Goal: Task Accomplishment & Management: Complete application form

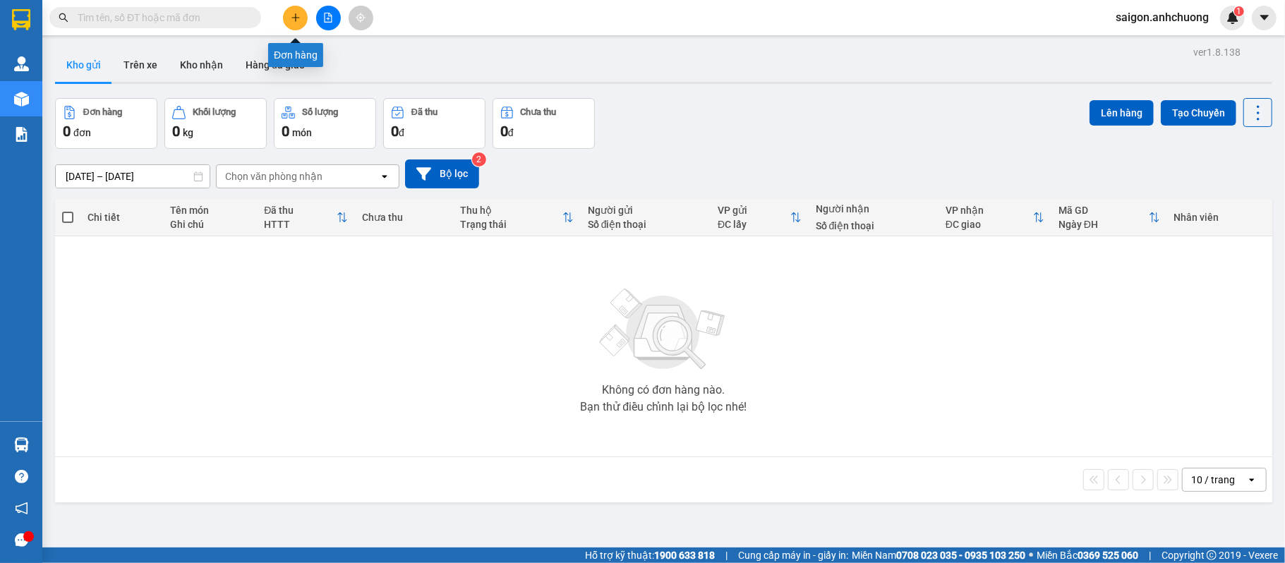
click at [294, 7] on button at bounding box center [295, 18] width 25 height 25
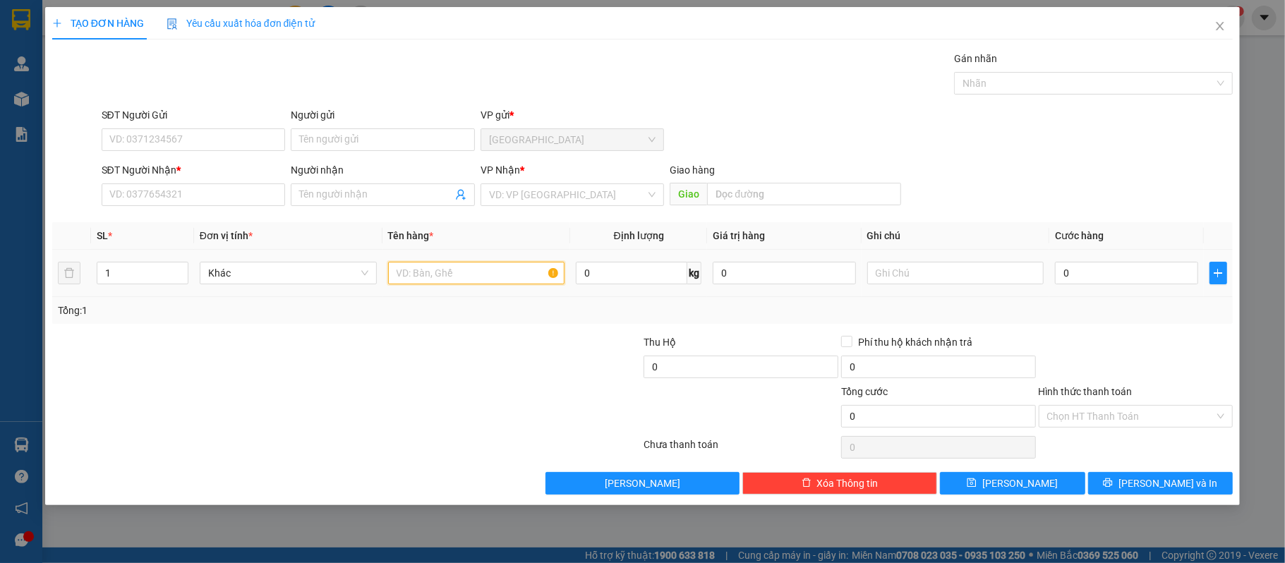
click at [436, 266] on input "text" at bounding box center [476, 273] width 177 height 23
type input "1 thùng nhỏ"
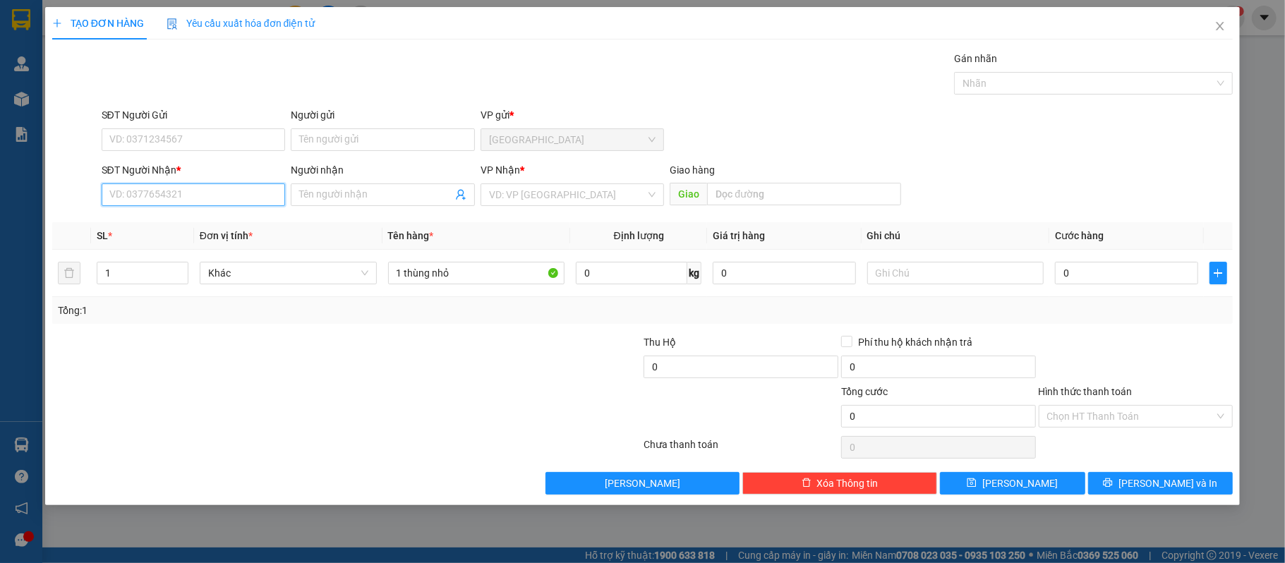
click at [236, 201] on input "SĐT Người Nhận *" at bounding box center [194, 195] width 184 height 23
type input "0919179757"
click at [203, 224] on div "0919179757 - chị [PERSON_NAME]" at bounding box center [193, 225] width 167 height 16
type input "chị [PERSON_NAME]"
type input "romen"
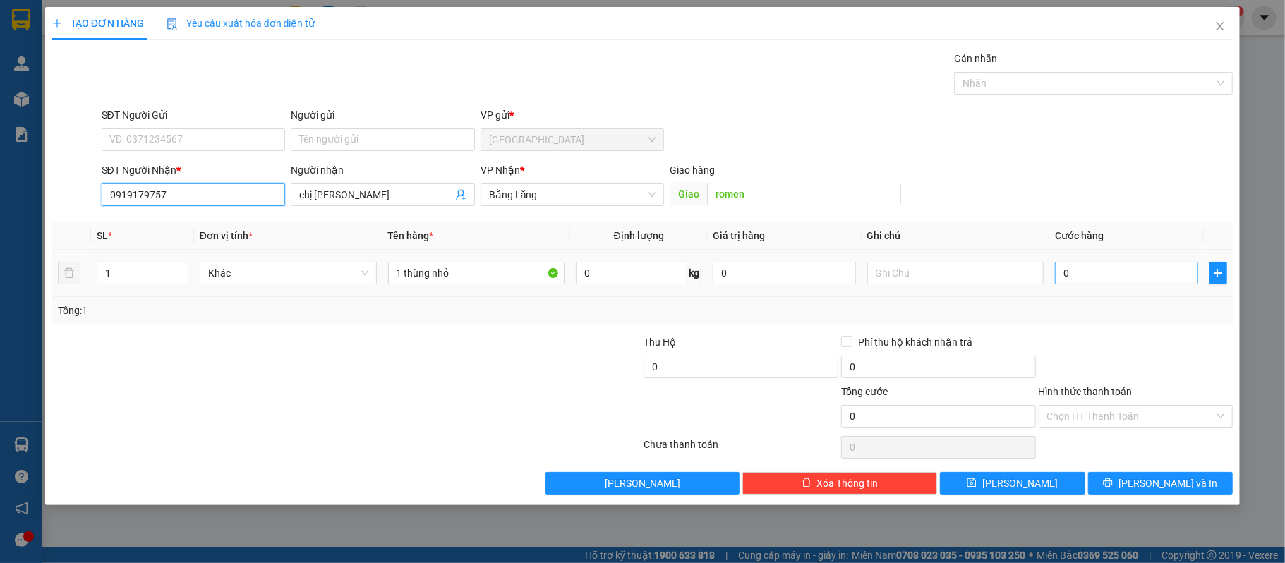
type input "0919179757"
click at [1168, 277] on input "0" at bounding box center [1126, 273] width 143 height 23
type input "5"
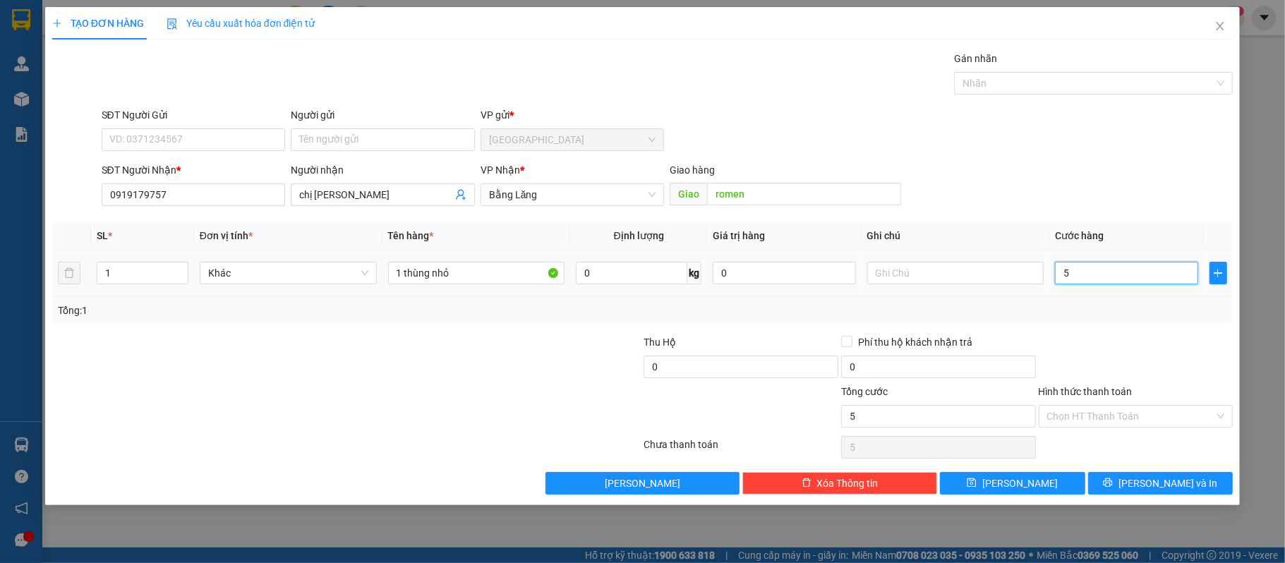
type input "50"
type input "500"
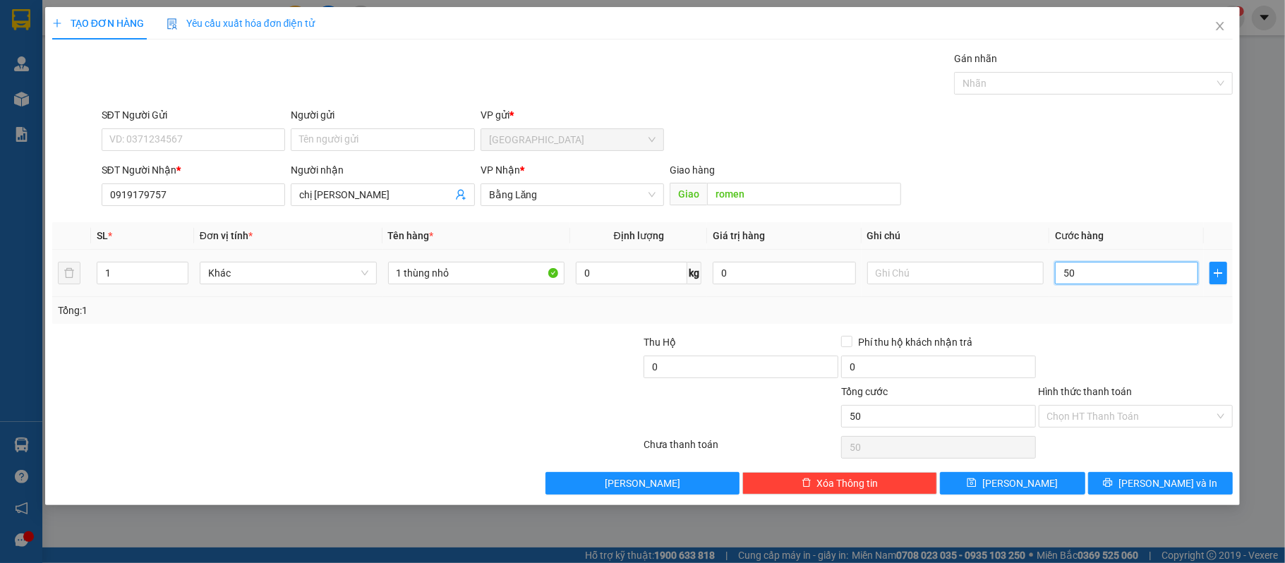
type input "500"
type input "5.000"
type input "50.000"
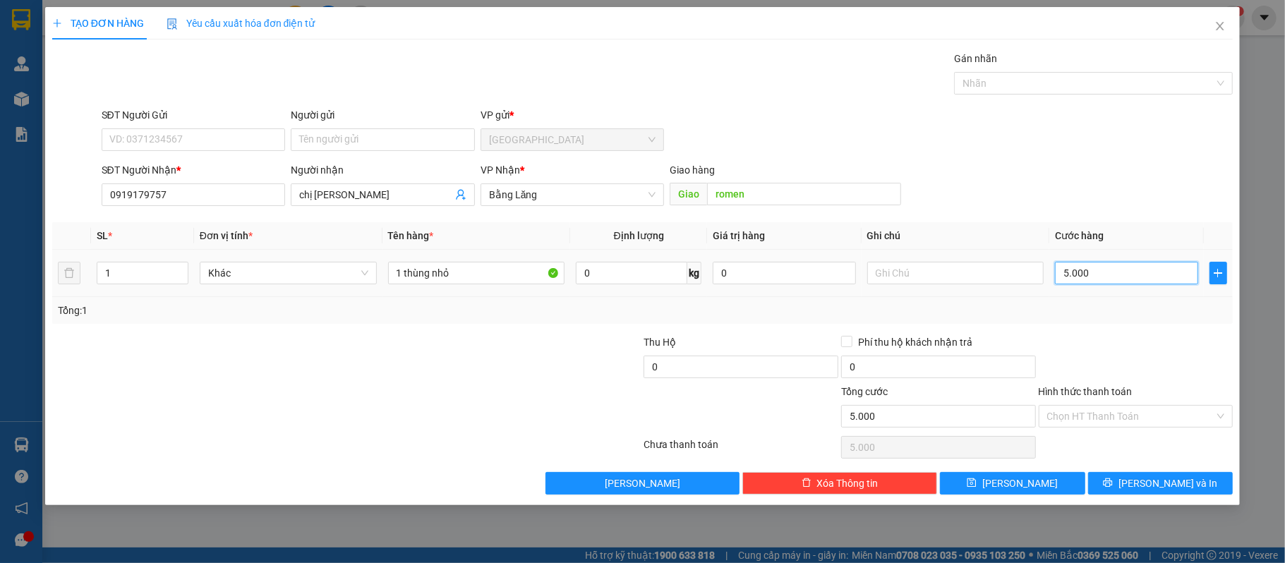
type input "50.000"
click at [1149, 424] on input "Hình thức thanh toán" at bounding box center [1132, 416] width 168 height 21
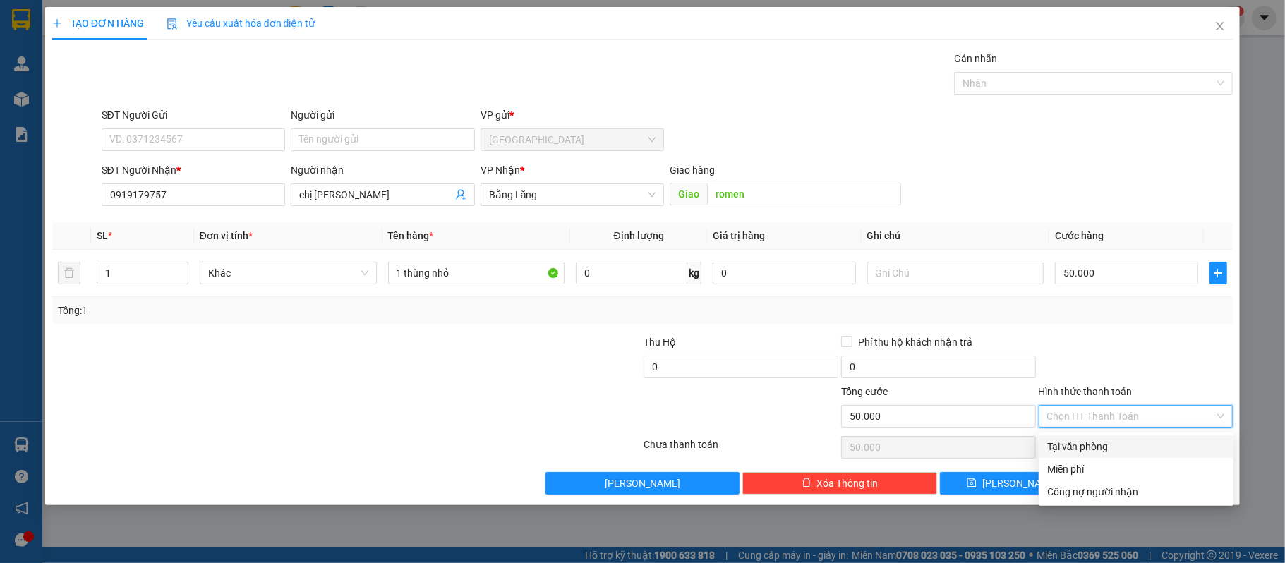
click at [1124, 438] on div "Tại văn phòng" at bounding box center [1136, 447] width 195 height 23
type input "0"
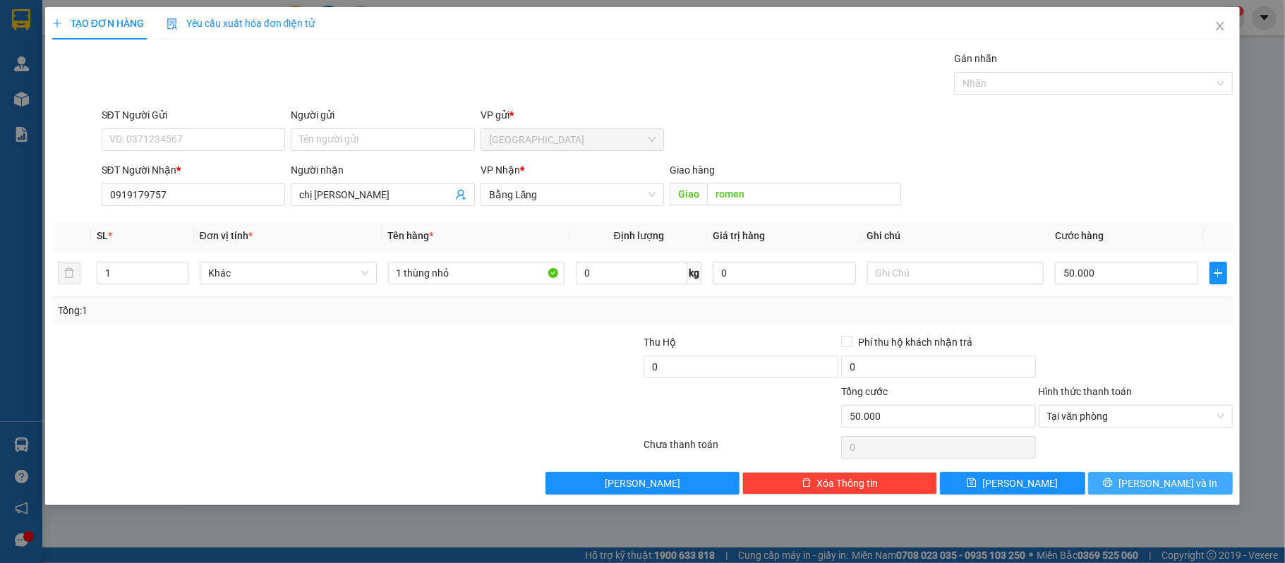
click at [1153, 486] on span "[PERSON_NAME] và In" at bounding box center [1168, 484] width 99 height 16
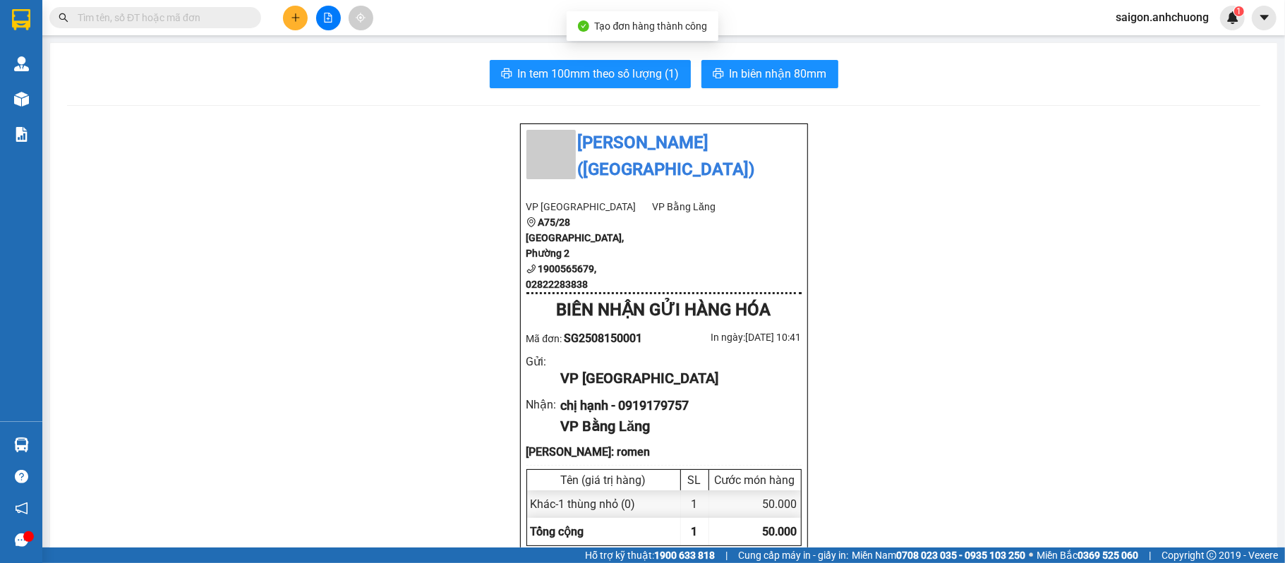
click at [605, 78] on span "In tem 100mm theo số lượng (1)" at bounding box center [599, 74] width 162 height 18
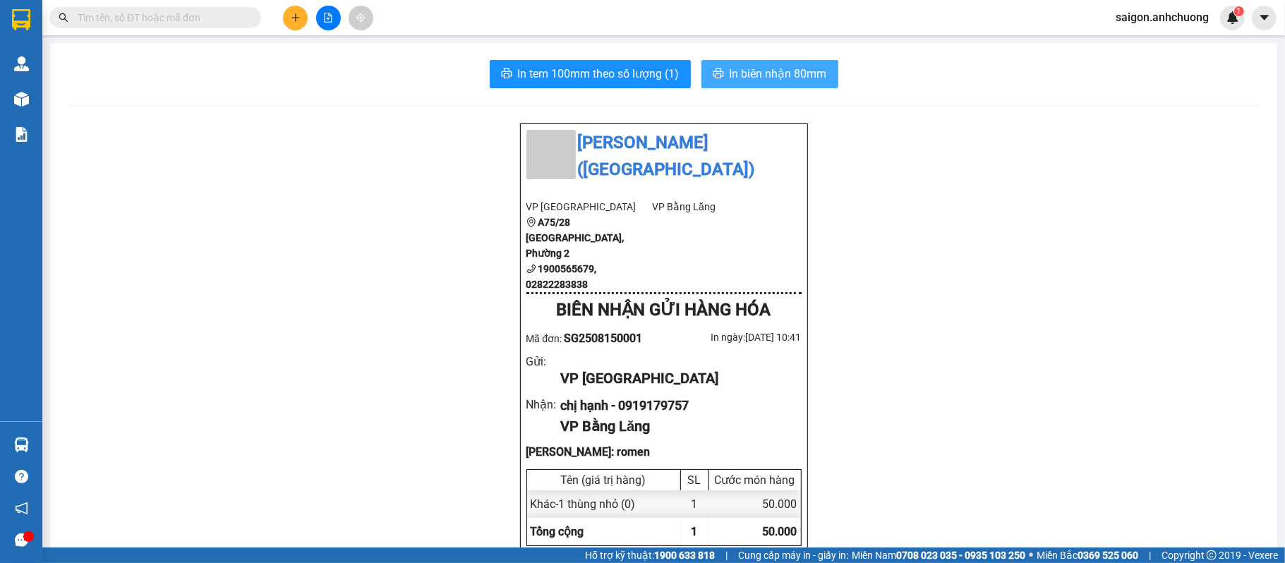
click at [782, 85] on button "In biên nhận 80mm" at bounding box center [770, 74] width 137 height 28
